Goal: Information Seeking & Learning: Check status

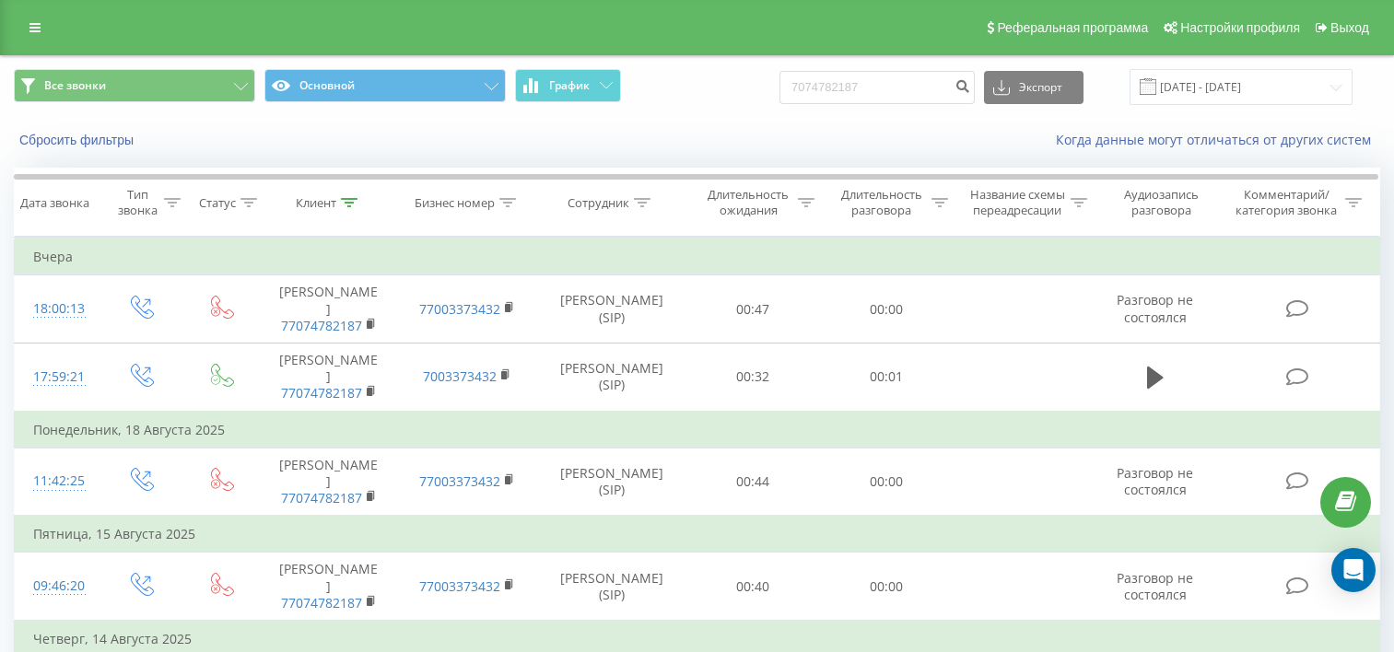
scroll to position [80, 0]
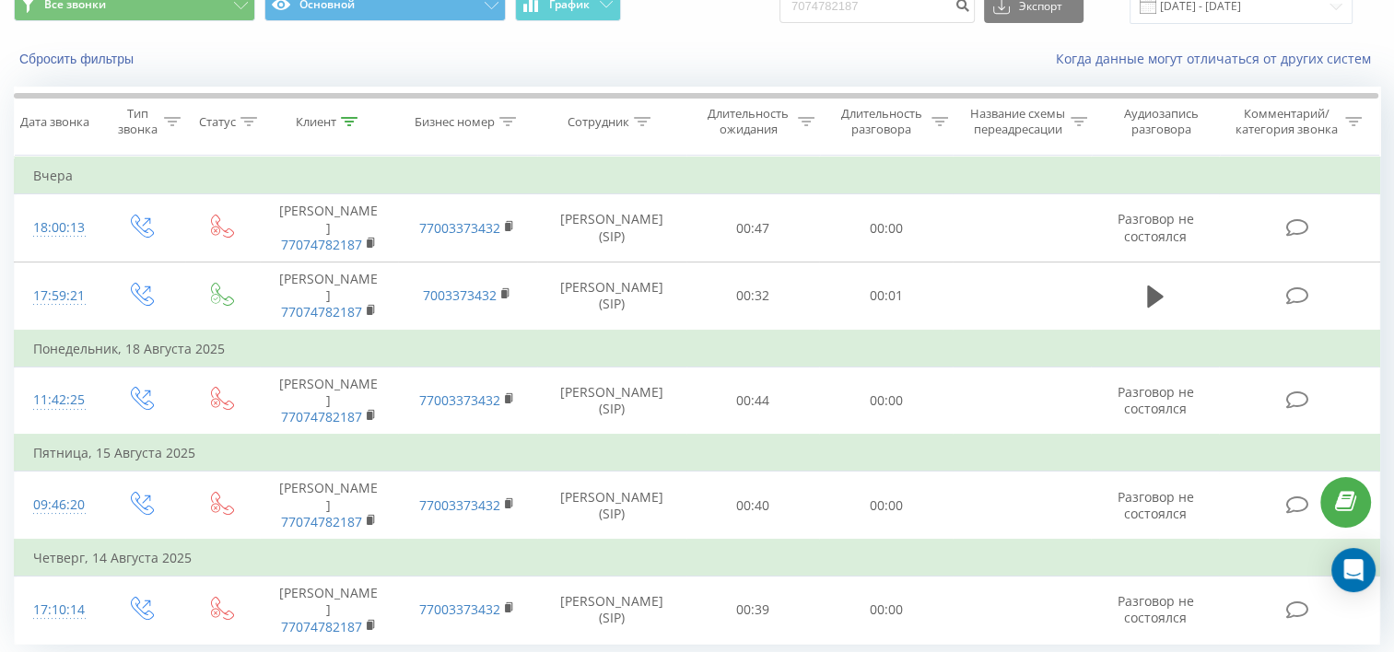
click at [918, 6] on input "7074782187" at bounding box center [876, 6] width 195 height 33
type input "77755095781"
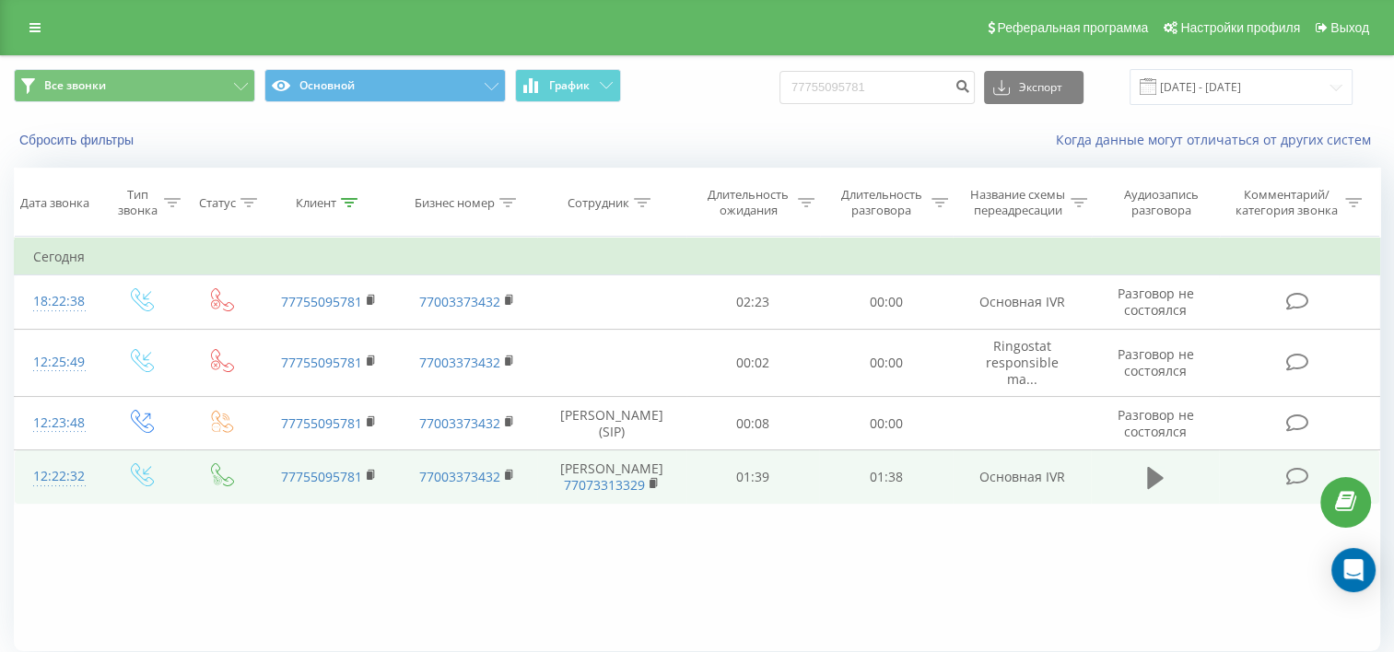
click at [1147, 486] on icon at bounding box center [1155, 478] width 17 height 26
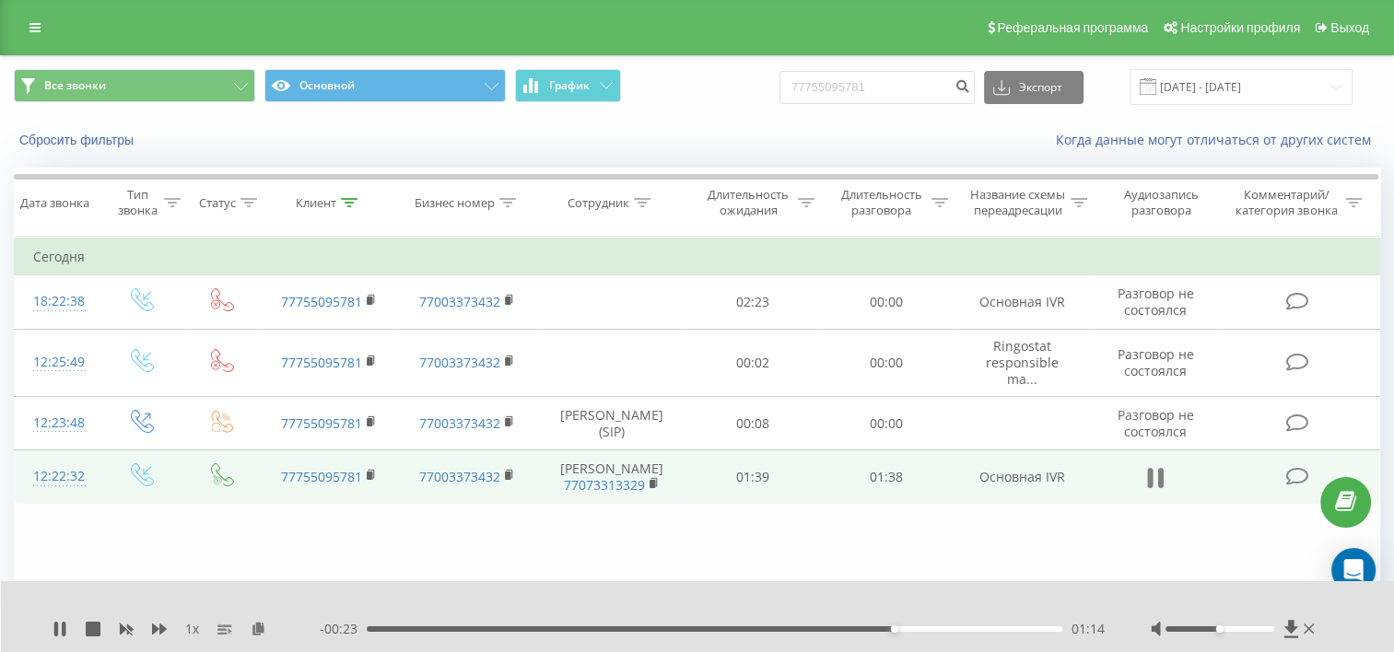
drag, startPoint x: 1157, startPoint y: 485, endPoint x: 1146, endPoint y: 473, distance: 16.3
click at [1156, 484] on icon at bounding box center [1155, 478] width 17 height 26
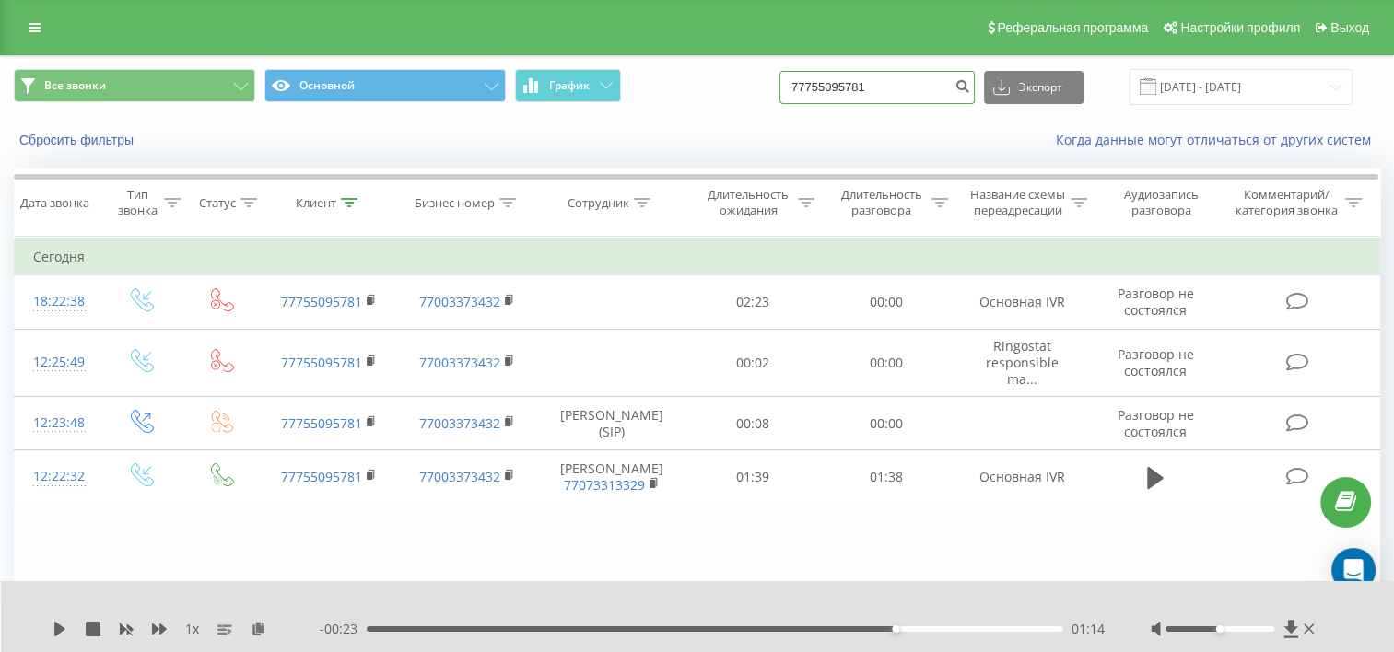
click at [906, 92] on input "77755095781" at bounding box center [876, 87] width 195 height 33
paste input "13775675"
type input "77713775675"
